Goal: Information Seeking & Learning: Find specific fact

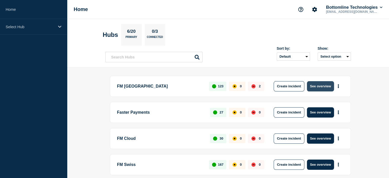
click at [314, 85] on button "See overview" at bounding box center [320, 86] width 27 height 10
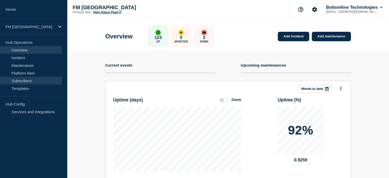
click at [29, 78] on link "Subscribers" at bounding box center [31, 81] width 62 height 8
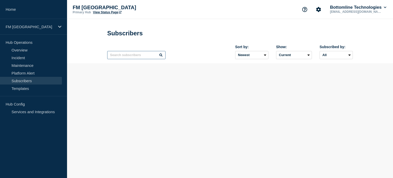
click at [126, 57] on input "text" at bounding box center [136, 55] width 58 height 8
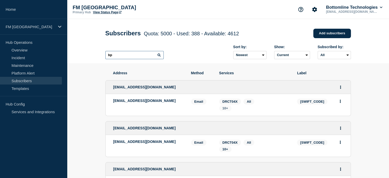
type input "bp"
click at [226, 110] on span "10+" at bounding box center [225, 108] width 6 height 4
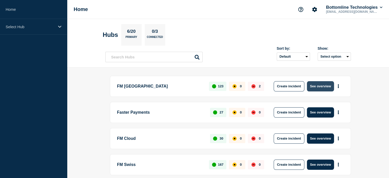
click at [322, 87] on button "See overview" at bounding box center [320, 86] width 27 height 10
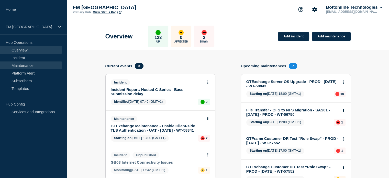
click at [26, 64] on link "Maintenance" at bounding box center [31, 65] width 62 height 8
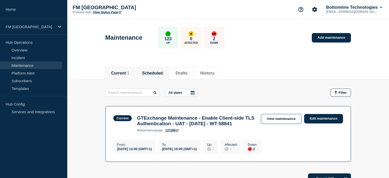
click at [155, 74] on button "Scheduled" at bounding box center [152, 73] width 21 height 5
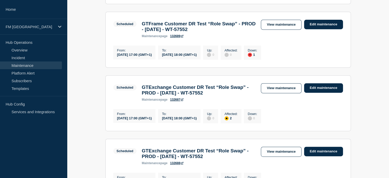
scroll to position [230, 0]
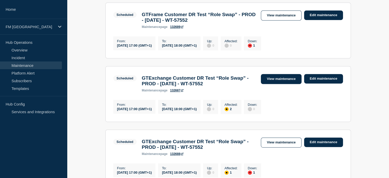
click at [278, 84] on link "View maintenance" at bounding box center [281, 79] width 40 height 10
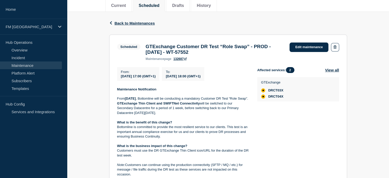
scroll to position [77, 0]
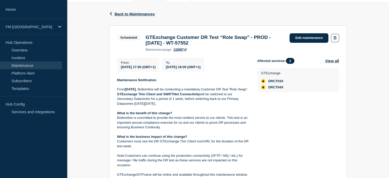
drag, startPoint x: 210, startPoint y: 45, endPoint x: 187, endPoint y: 47, distance: 22.8
click at [187, 46] on h3 "GTExchange Customer DR Test “Role Swap” - PROD - [DATE] - WT-57552" at bounding box center [214, 40] width 139 height 11
copy h3 "WT-57552"
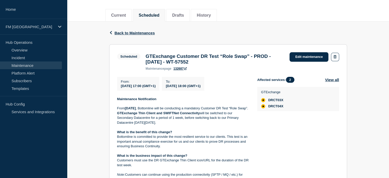
scroll to position [51, 0]
